Goal: Task Accomplishment & Management: Manage account settings

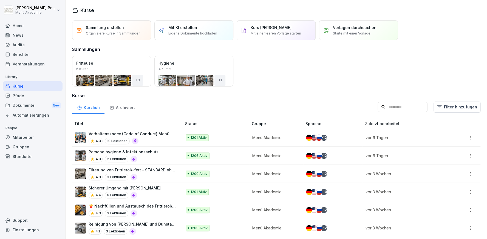
click at [20, 157] on div "Standorte" at bounding box center [33, 157] width 60 height 10
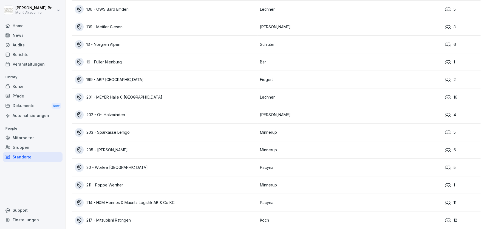
scroll to position [1957, 0]
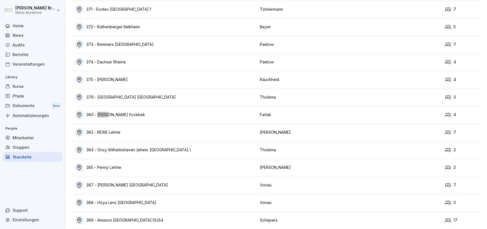
click at [119, 114] on div "380 - [PERSON_NAME] Fockbek" at bounding box center [166, 114] width 182 height 9
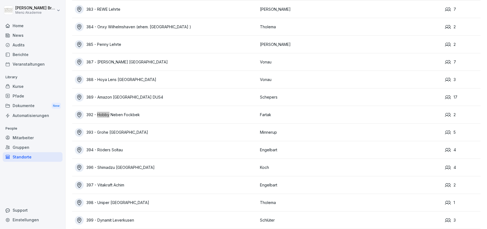
click at [113, 115] on div "392 - Hobby Neben Fockbek" at bounding box center [166, 114] width 182 height 9
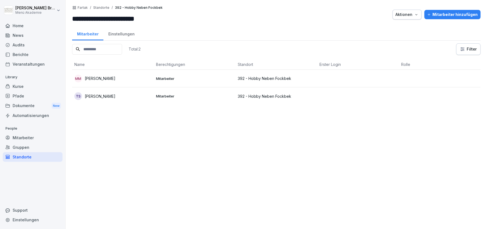
click at [112, 95] on p "[PERSON_NAME]" at bounding box center [100, 96] width 31 height 6
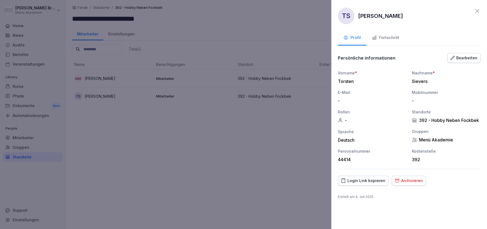
click at [366, 180] on div "Login Link kopieren" at bounding box center [363, 180] width 44 height 6
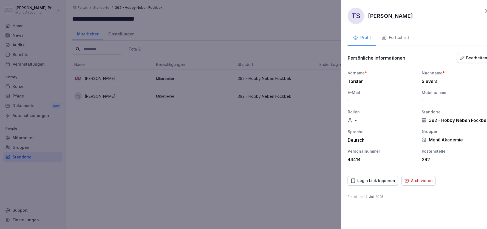
click at [254, 173] on div at bounding box center [243, 114] width 487 height 229
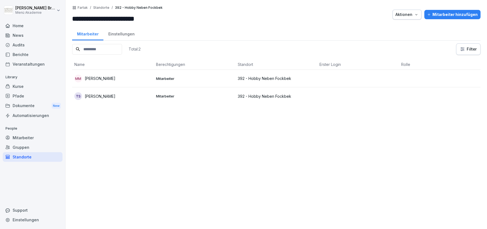
click at [108, 80] on p "[PERSON_NAME]" at bounding box center [100, 78] width 31 height 6
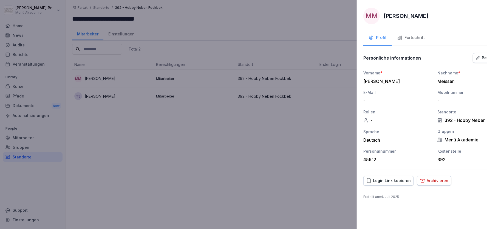
click at [201, 157] on div at bounding box center [243, 114] width 487 height 229
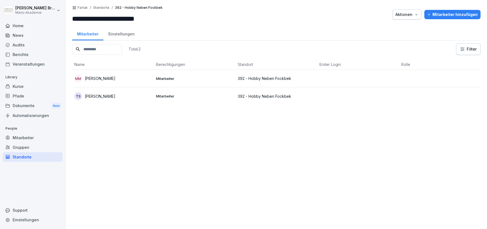
click at [107, 81] on div "MM [PERSON_NAME]" at bounding box center [112, 79] width 77 height 8
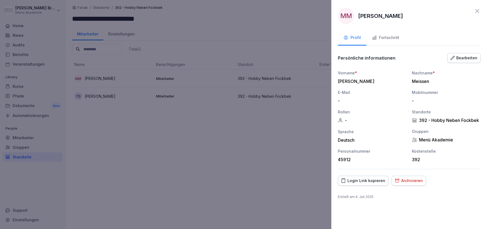
click at [403, 180] on div "Archivieren" at bounding box center [408, 180] width 28 height 6
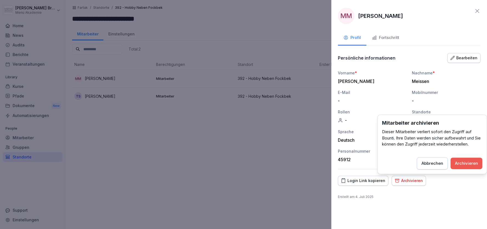
click at [469, 161] on div "Archivieren" at bounding box center [466, 163] width 23 height 6
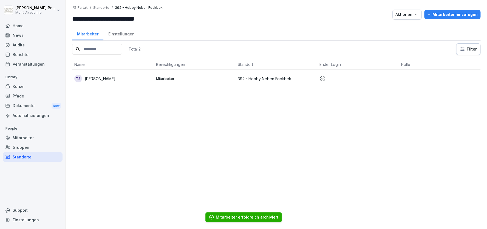
click at [20, 152] on div "Standorte" at bounding box center [33, 157] width 60 height 10
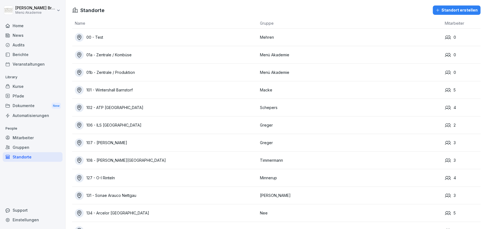
scroll to position [1957, 0]
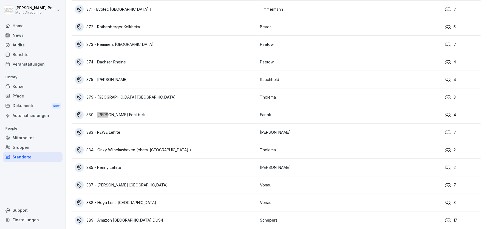
click at [126, 114] on div "380 - [PERSON_NAME] Fockbek" at bounding box center [166, 114] width 182 height 9
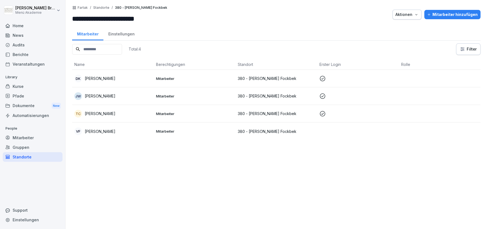
click at [101, 113] on p "[PERSON_NAME]" at bounding box center [100, 113] width 31 height 6
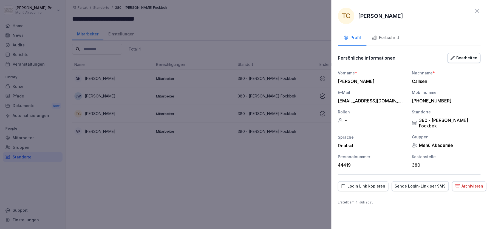
click at [385, 37] on div "Fortschritt" at bounding box center [385, 38] width 27 height 6
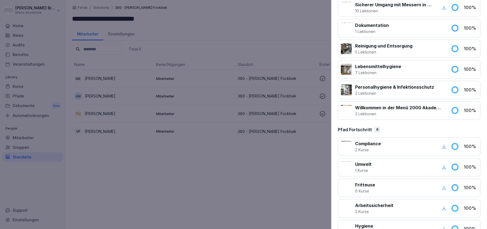
scroll to position [337, 0]
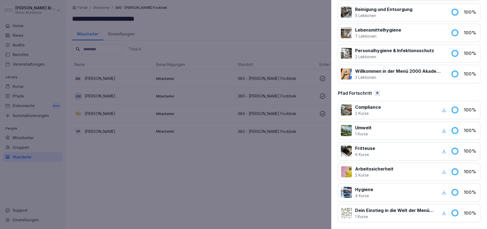
click at [186, 164] on div at bounding box center [243, 114] width 487 height 229
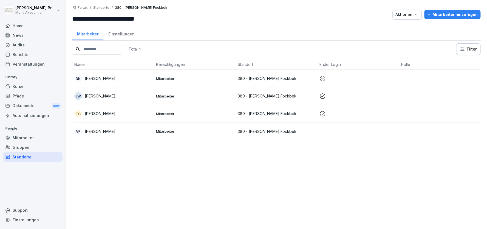
click at [111, 129] on p "[PERSON_NAME]" at bounding box center [100, 131] width 31 height 6
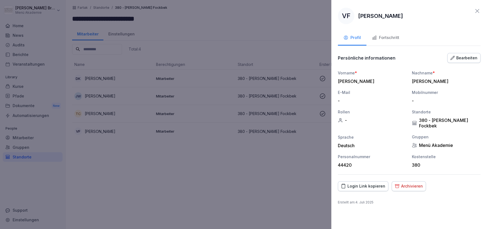
click at [390, 37] on div "Fortschritt" at bounding box center [385, 38] width 27 height 6
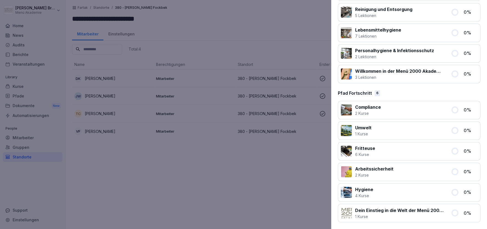
click at [237, 162] on div at bounding box center [243, 114] width 487 height 229
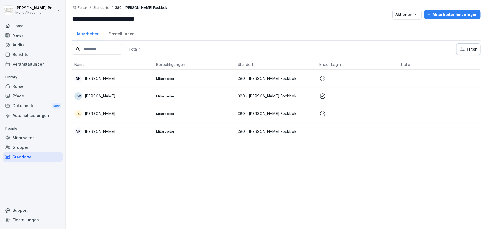
click at [440, 10] on button "Mitarbeiter hinzufügen" at bounding box center [452, 14] width 56 height 9
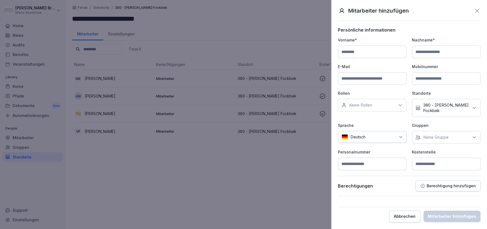
click at [372, 55] on input at bounding box center [372, 51] width 69 height 13
type input "*"
